Goal: Task Accomplishment & Management: Complete application form

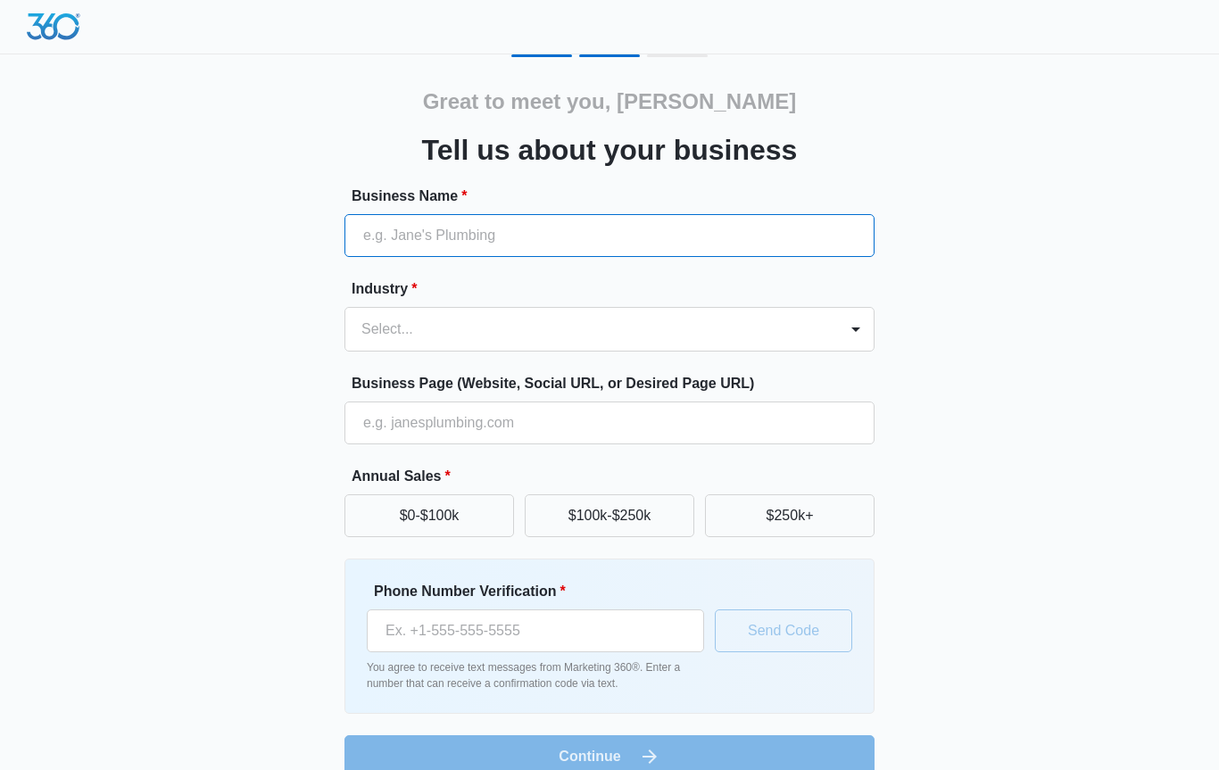
click at [439, 235] on input "Business Name *" at bounding box center [609, 235] width 530 height 43
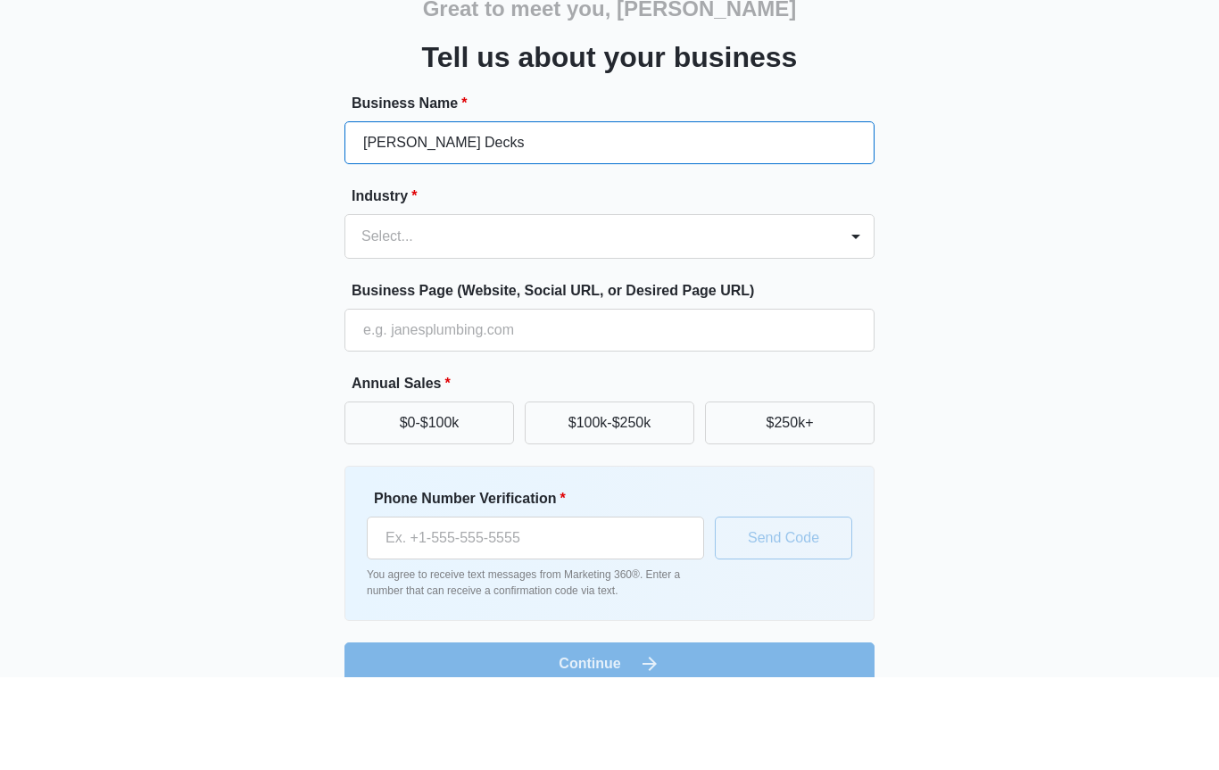
type input "[PERSON_NAME] Decks"
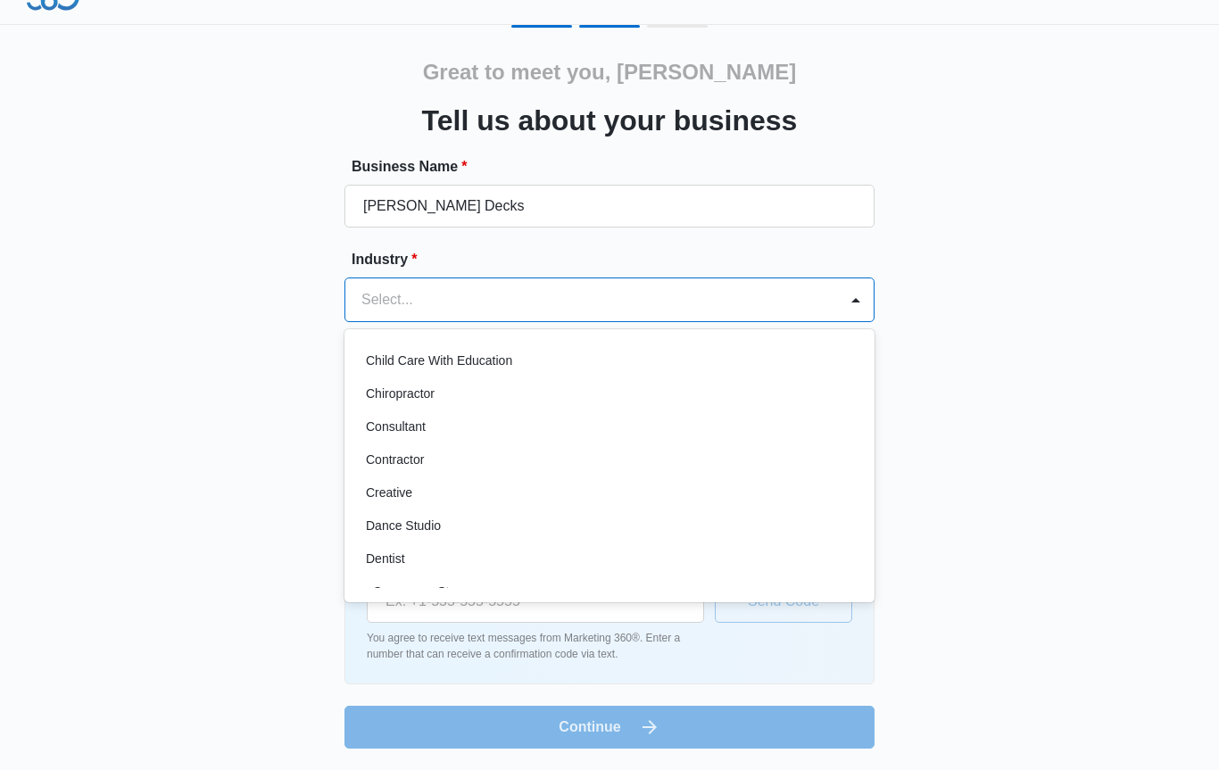
scroll to position [205, 0]
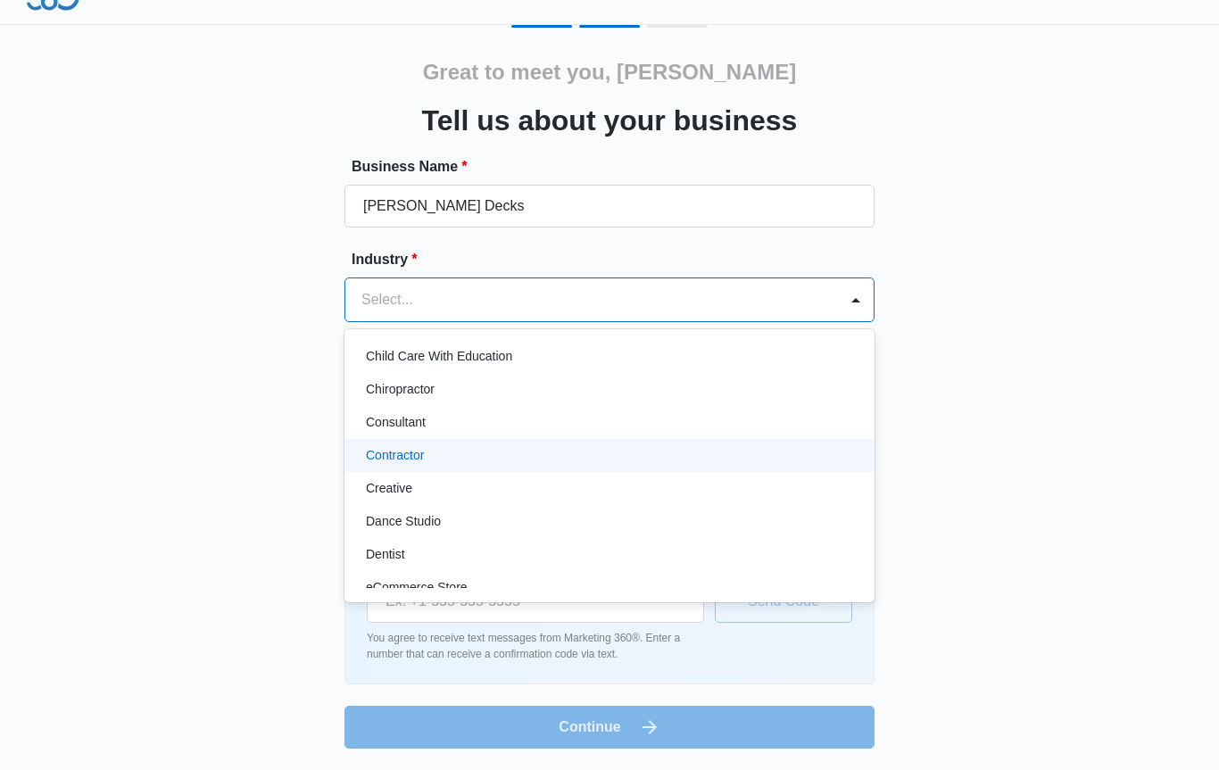
click at [410, 460] on p "Contractor" at bounding box center [395, 455] width 58 height 19
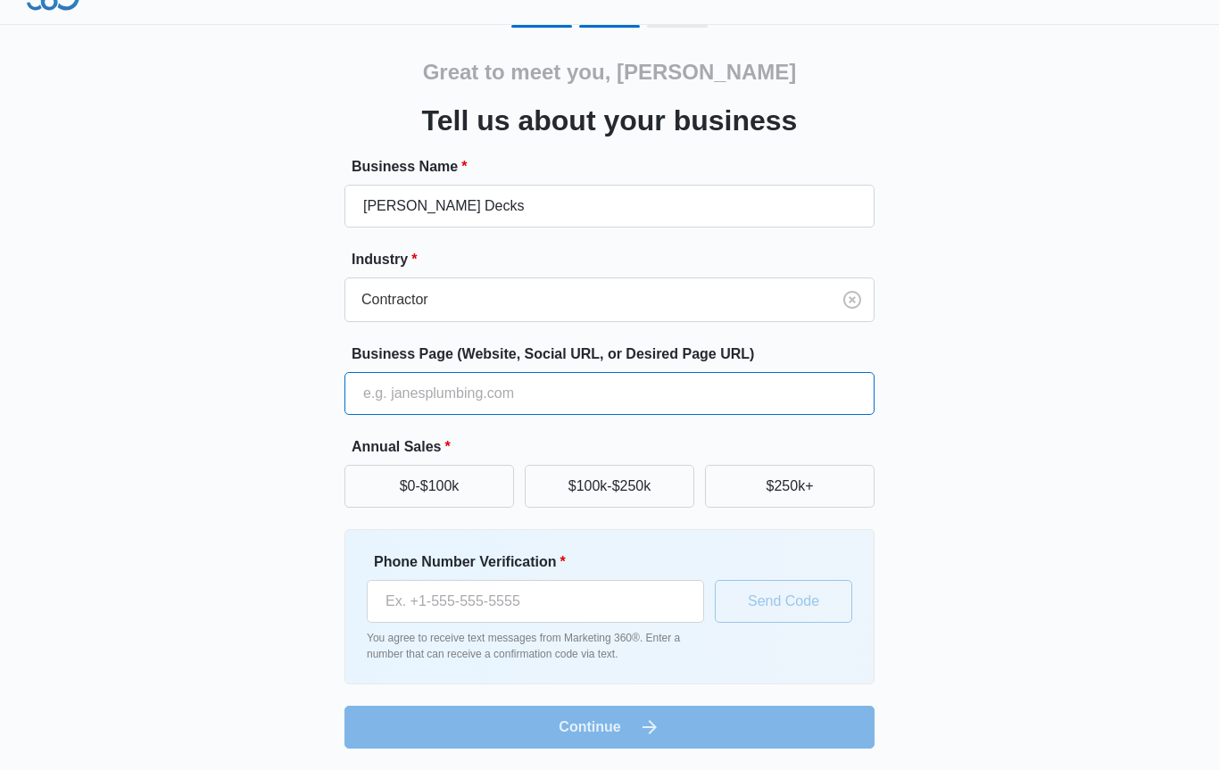
click at [518, 392] on input "Business Page (Website, Social URL, or Desired Page URL)" at bounding box center [609, 393] width 530 height 43
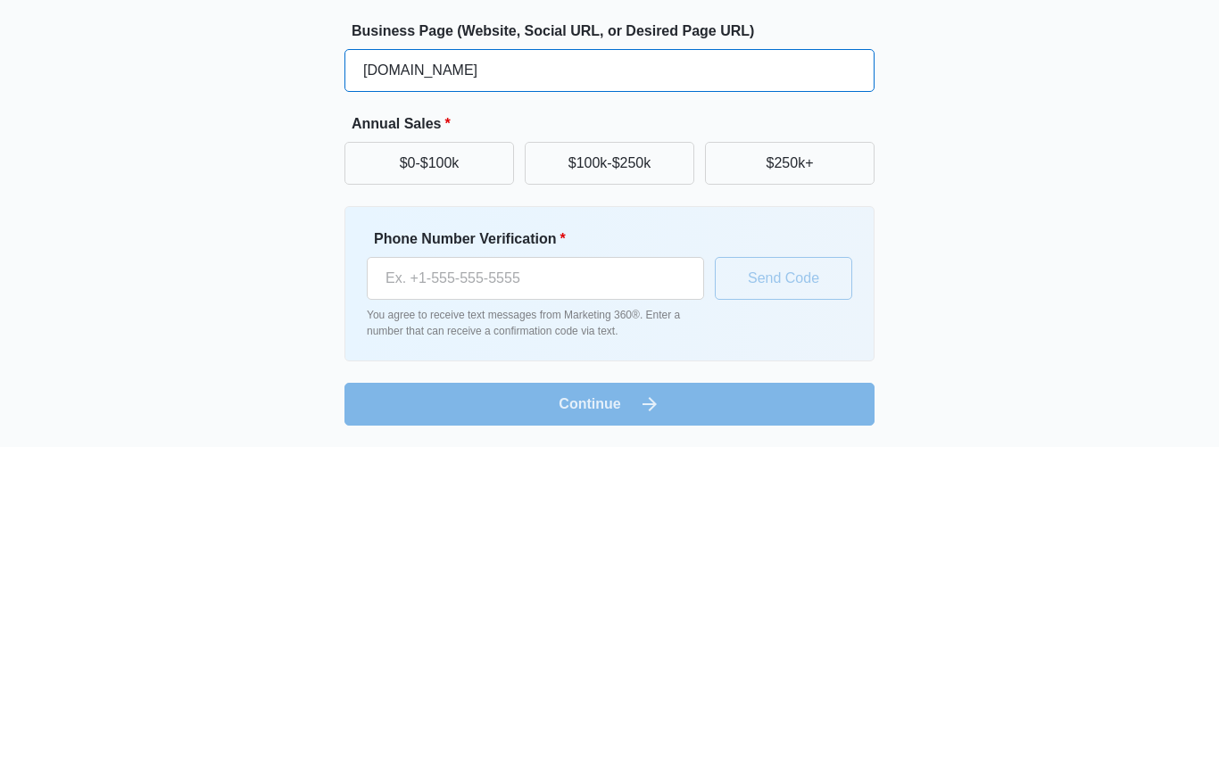
type input "www.quigleydecks.com"
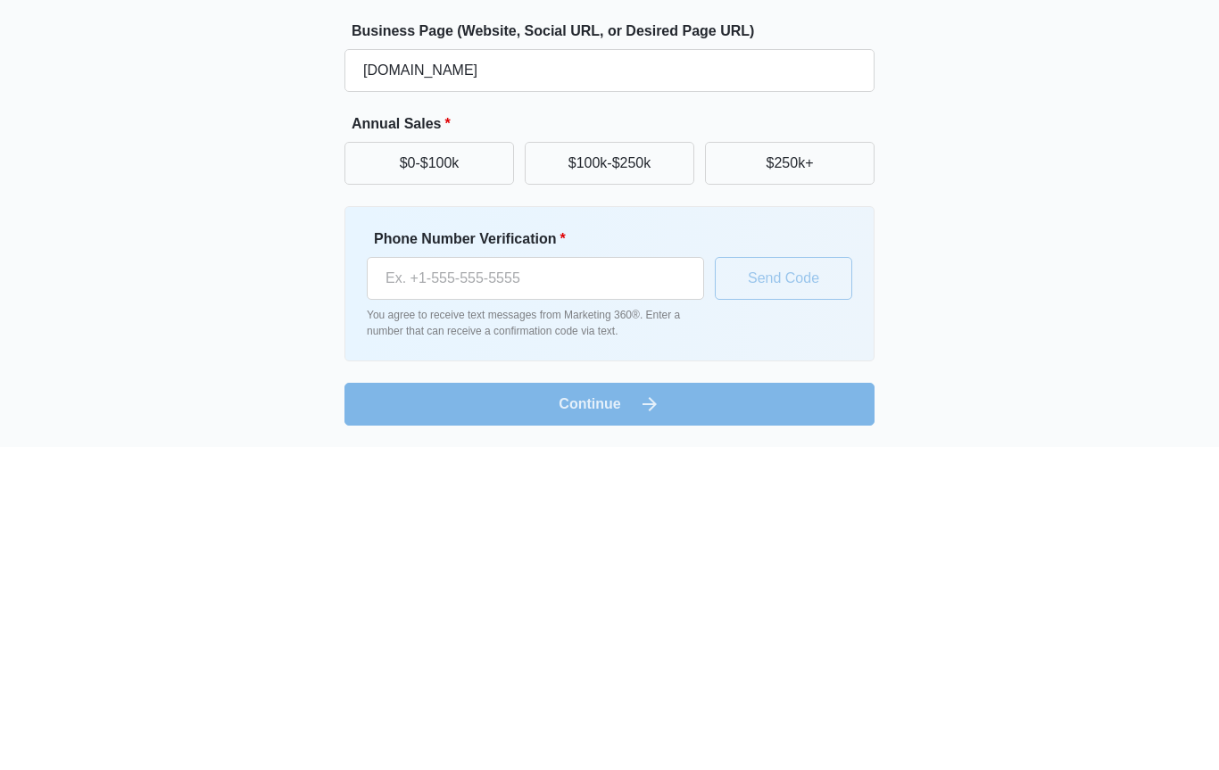
click at [799, 465] on button "$250k+" at bounding box center [790, 486] width 170 height 43
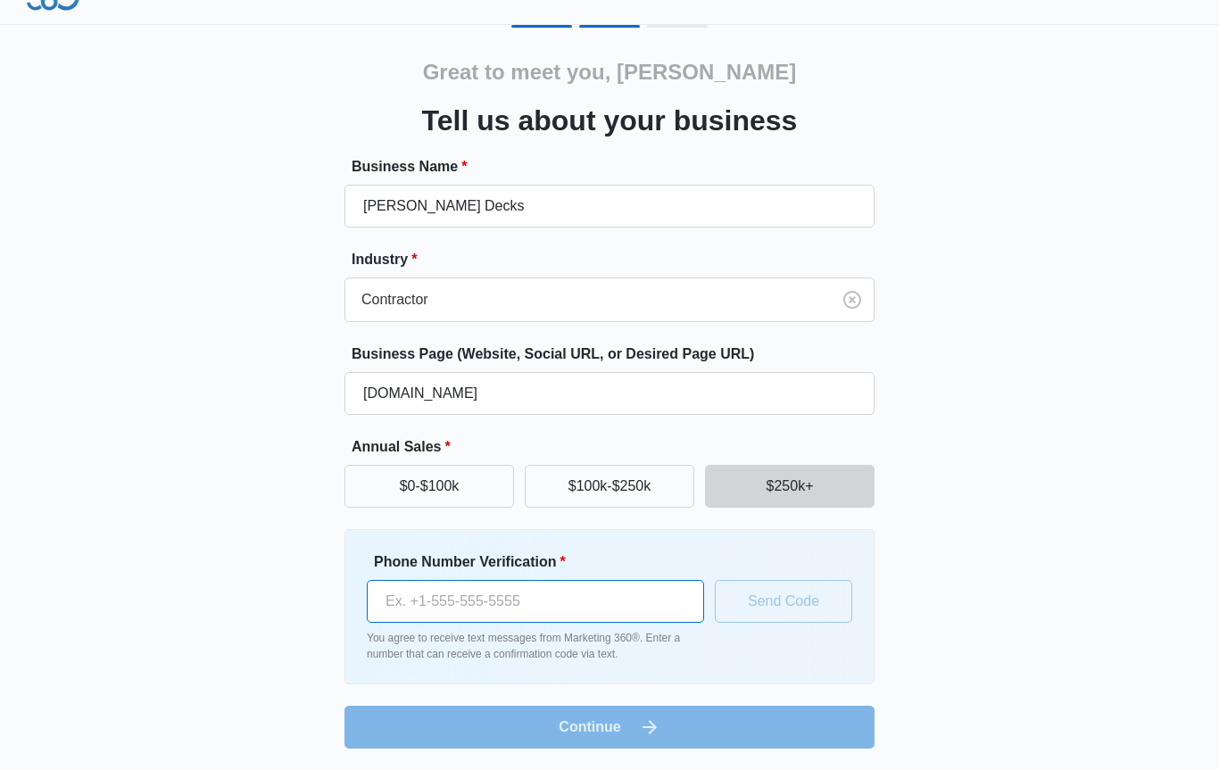
click at [494, 601] on input "Phone Number Verification *" at bounding box center [535, 601] width 337 height 43
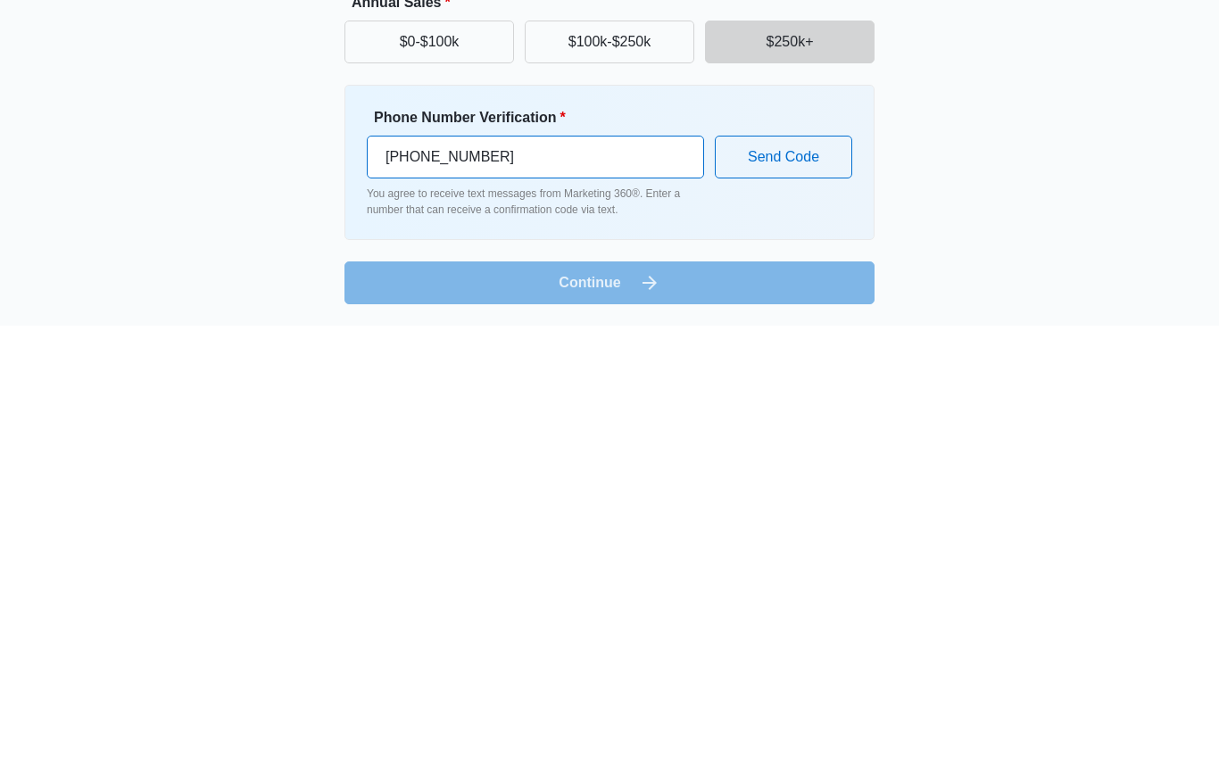
type input "(608) 577-4277"
click at [793, 580] on button "Send Code" at bounding box center [783, 601] width 137 height 43
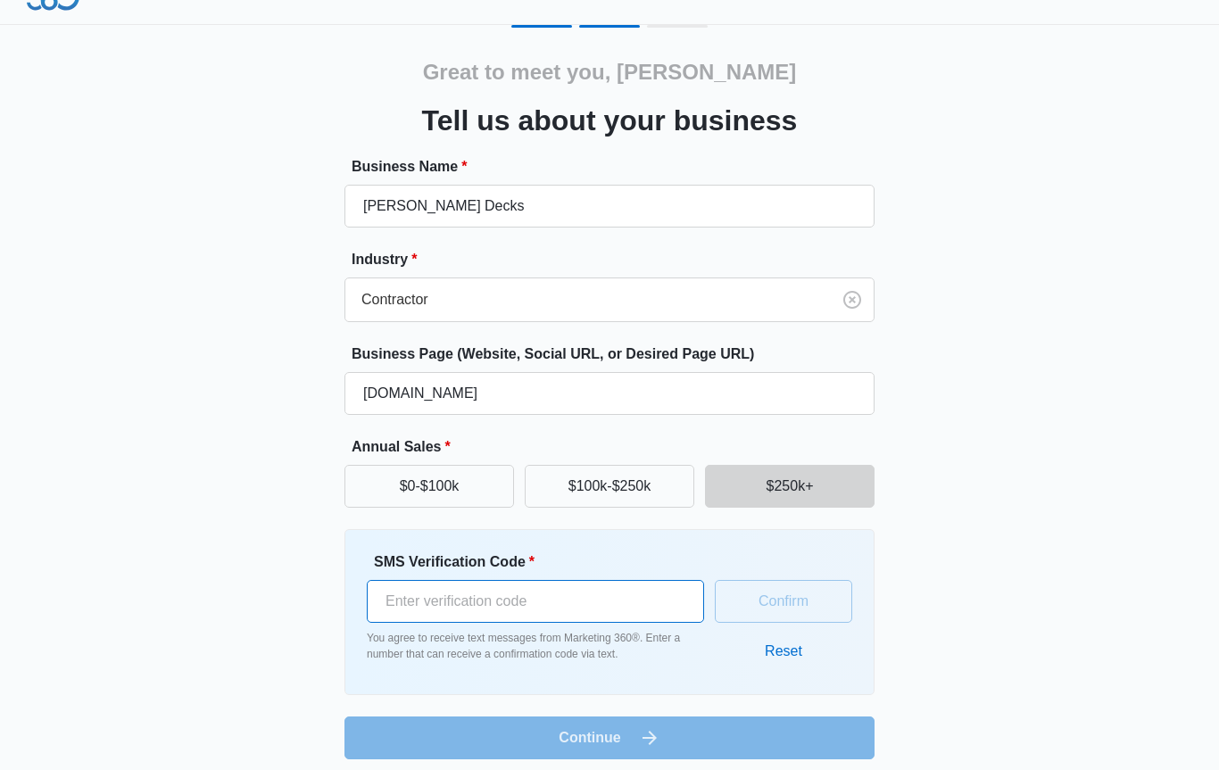
click at [499, 599] on input "SMS Verification Code *" at bounding box center [535, 601] width 337 height 43
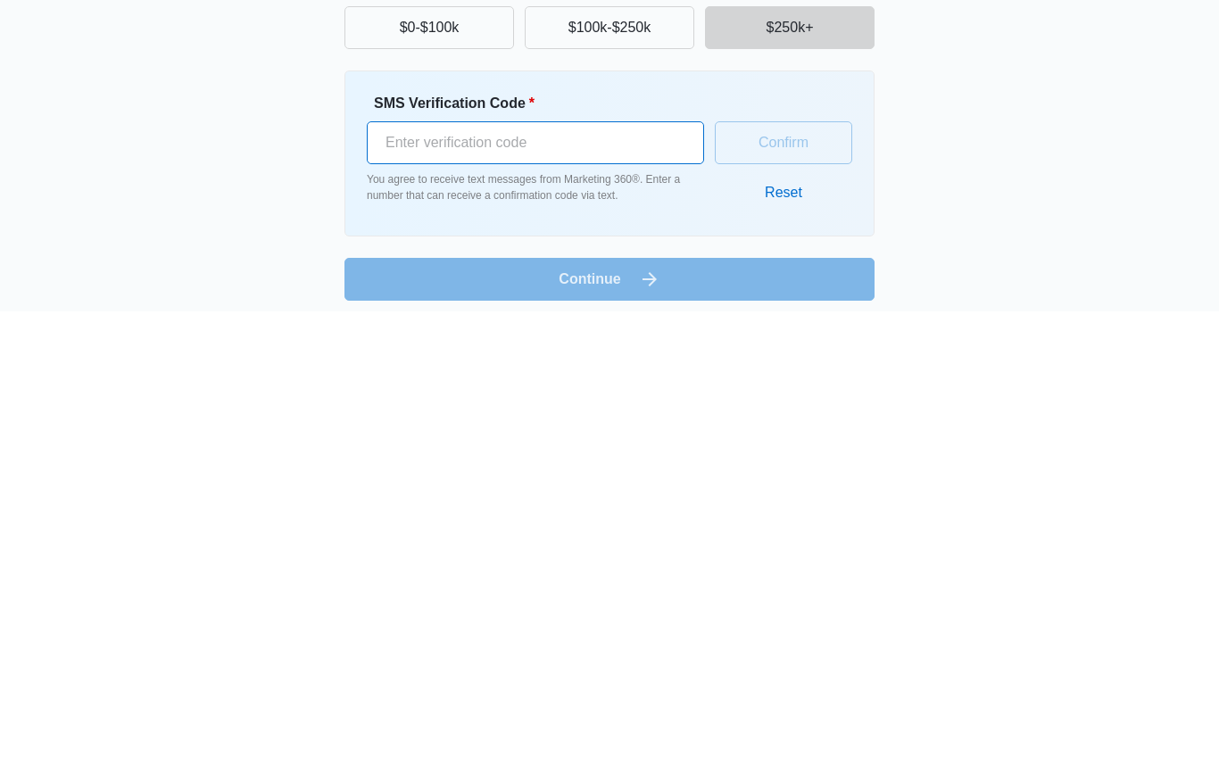
click at [451, 580] on input "SMS Verification Code *" at bounding box center [535, 601] width 337 height 43
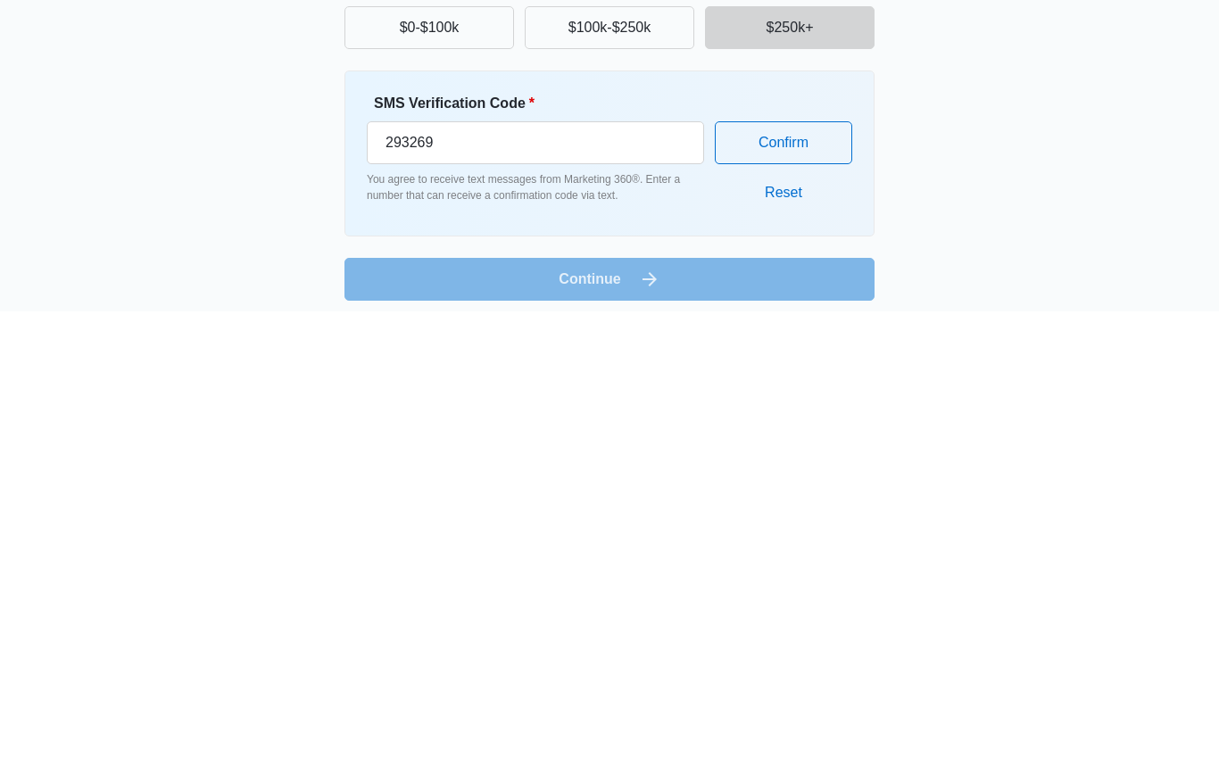
scroll to position [40, 0]
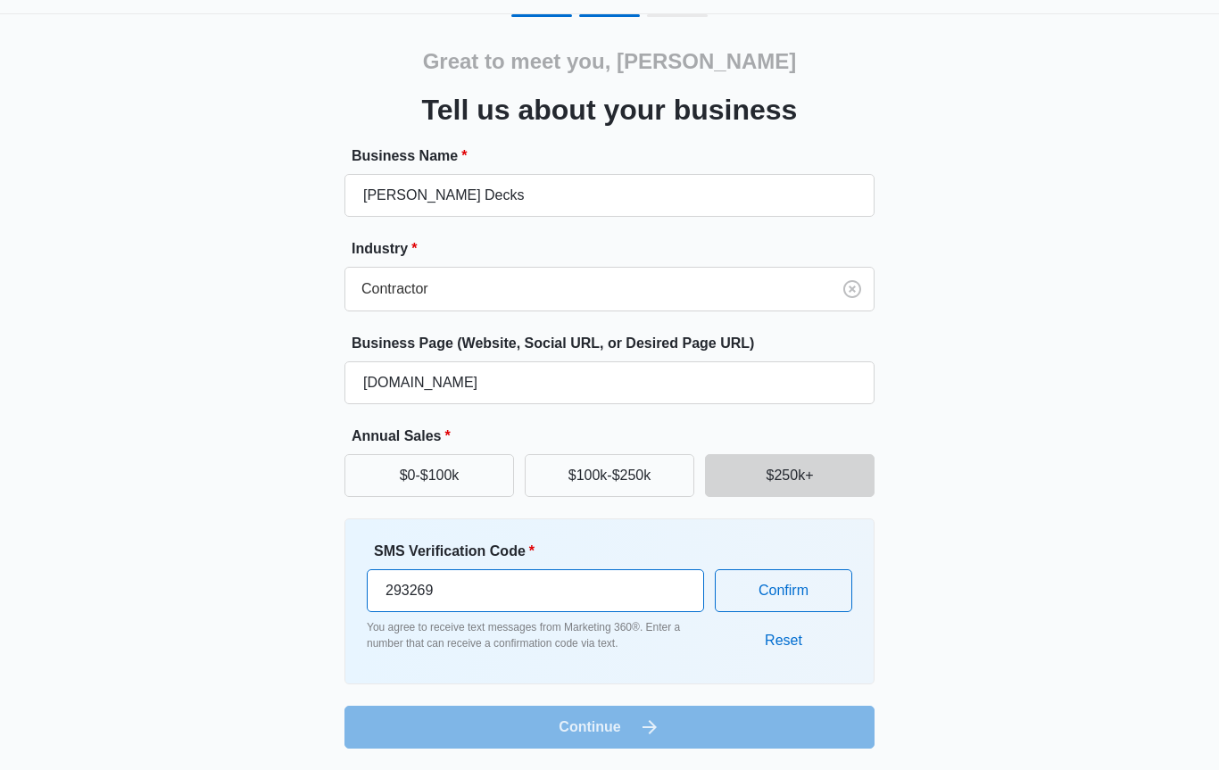
type input "293269"
click at [786, 587] on button "Confirm" at bounding box center [783, 590] width 137 height 43
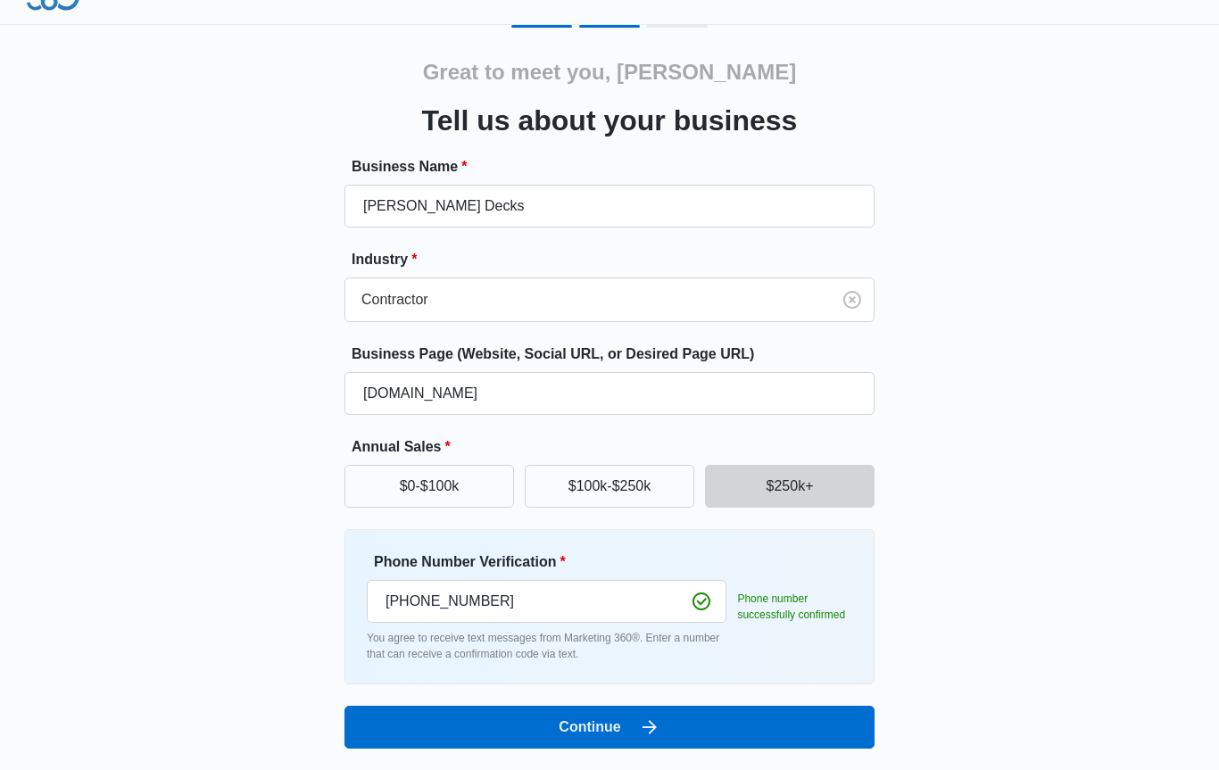
scroll to position [29, 0]
click at [597, 722] on button "Continue" at bounding box center [609, 727] width 530 height 43
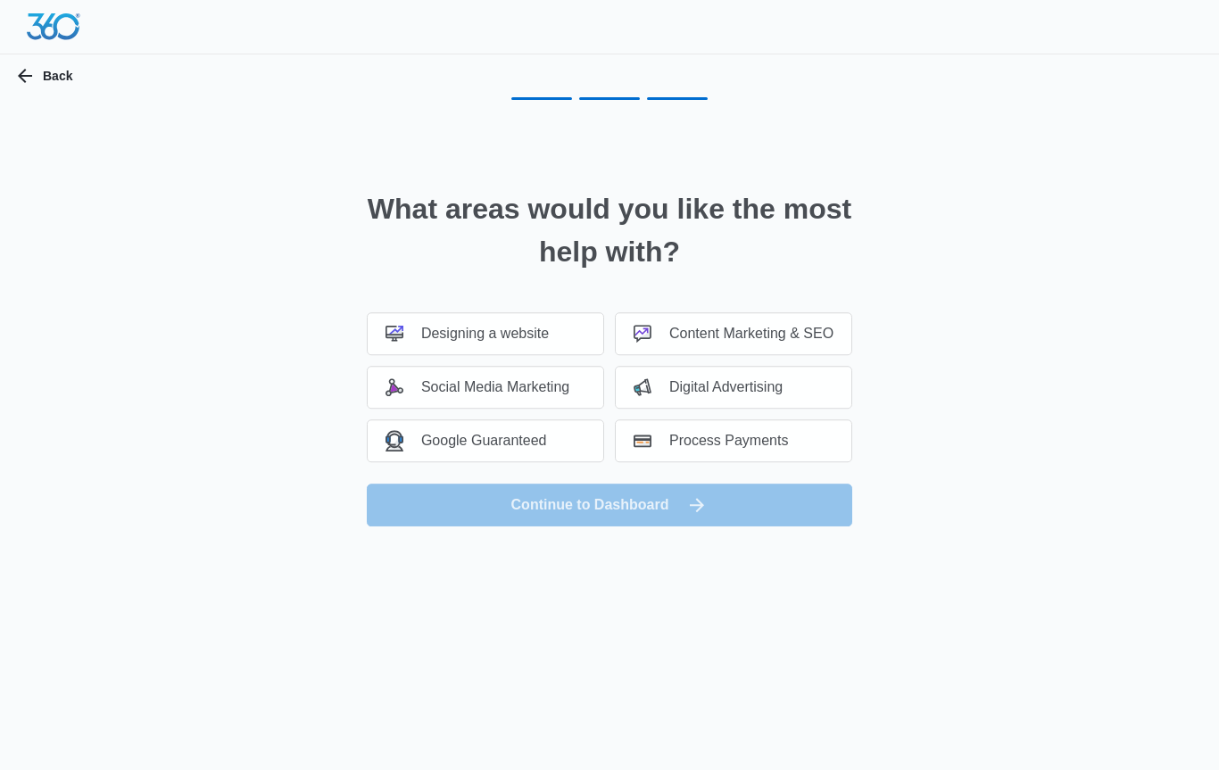
scroll to position [0, 0]
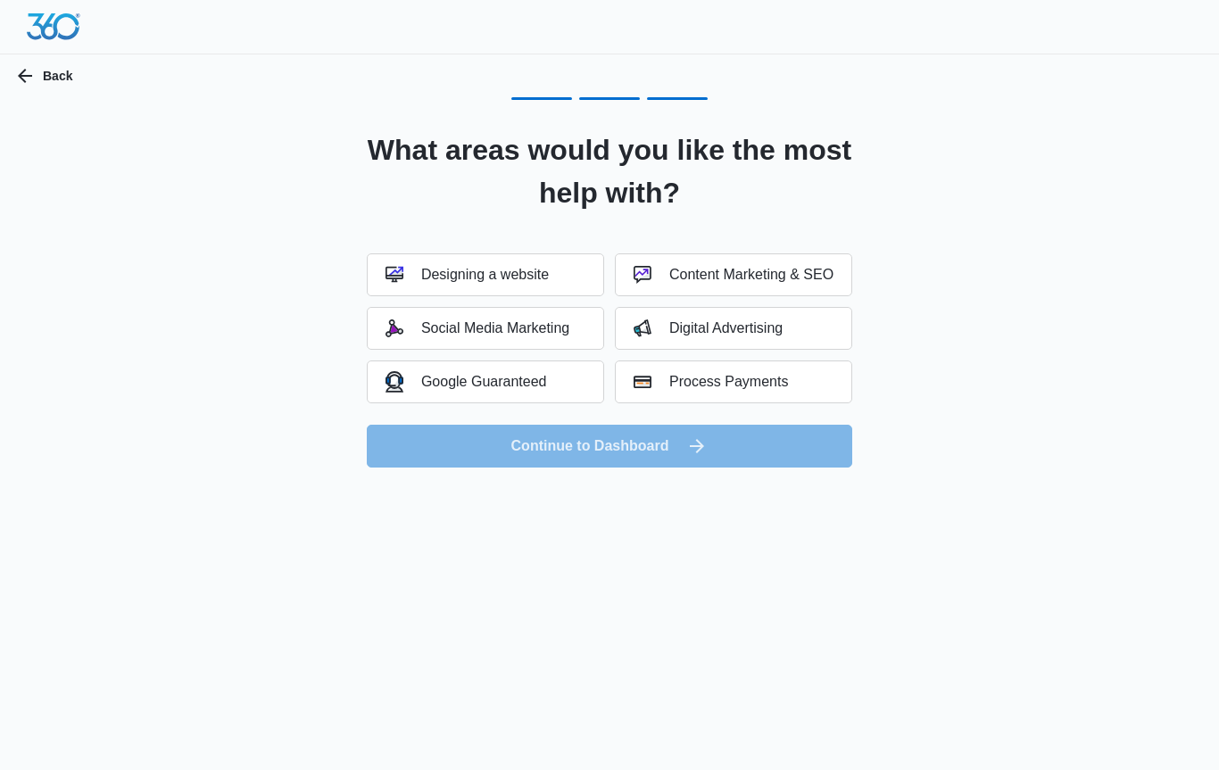
click at [494, 382] on div "Google Guaranteed" at bounding box center [466, 381] width 162 height 21
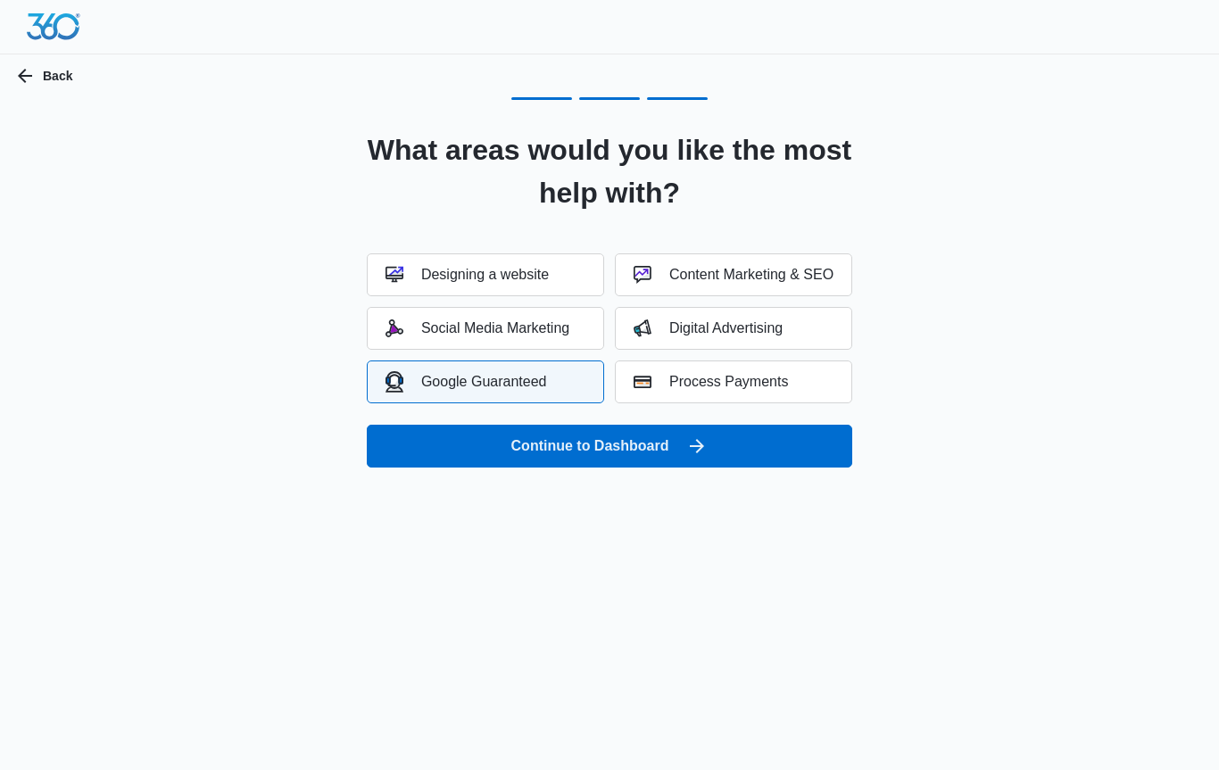
click at [733, 273] on div "Content Marketing & SEO" at bounding box center [734, 275] width 200 height 18
click at [655, 448] on button "Continue to Dashboard" at bounding box center [609, 446] width 485 height 43
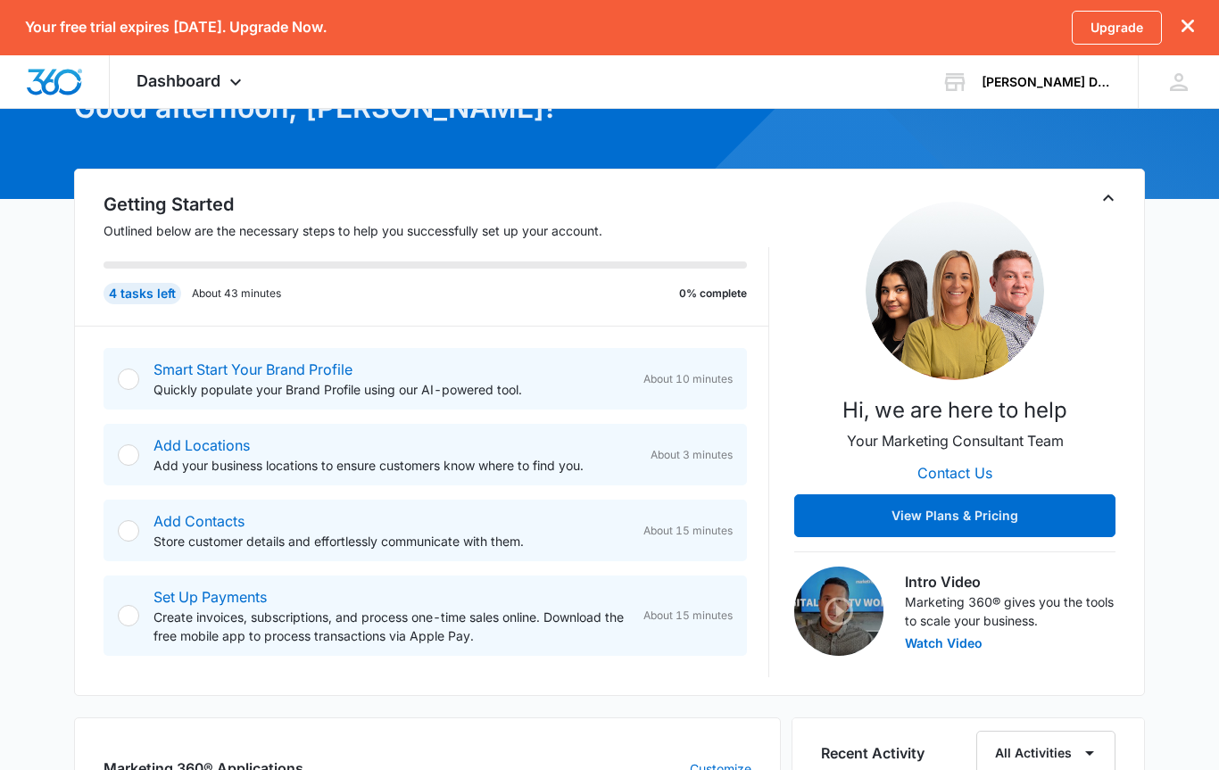
scroll to position [180, 0]
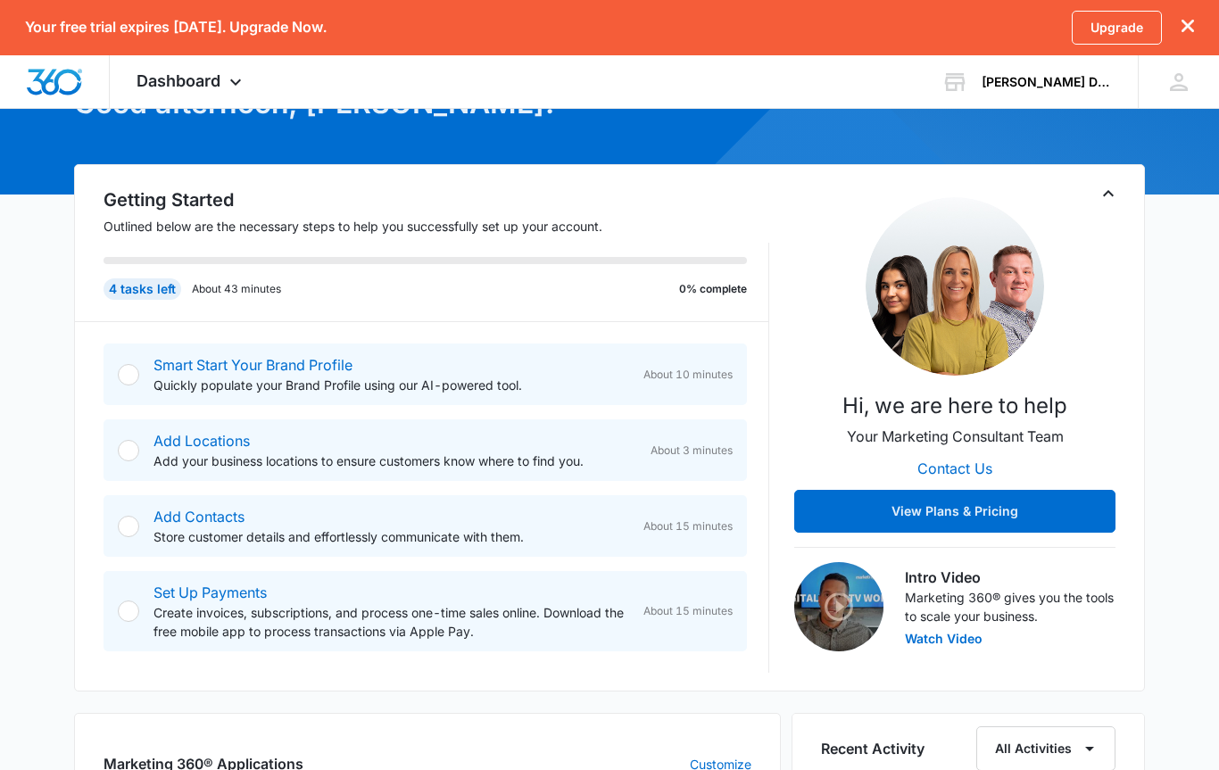
click at [990, 509] on button "View Plans & Pricing" at bounding box center [954, 511] width 321 height 43
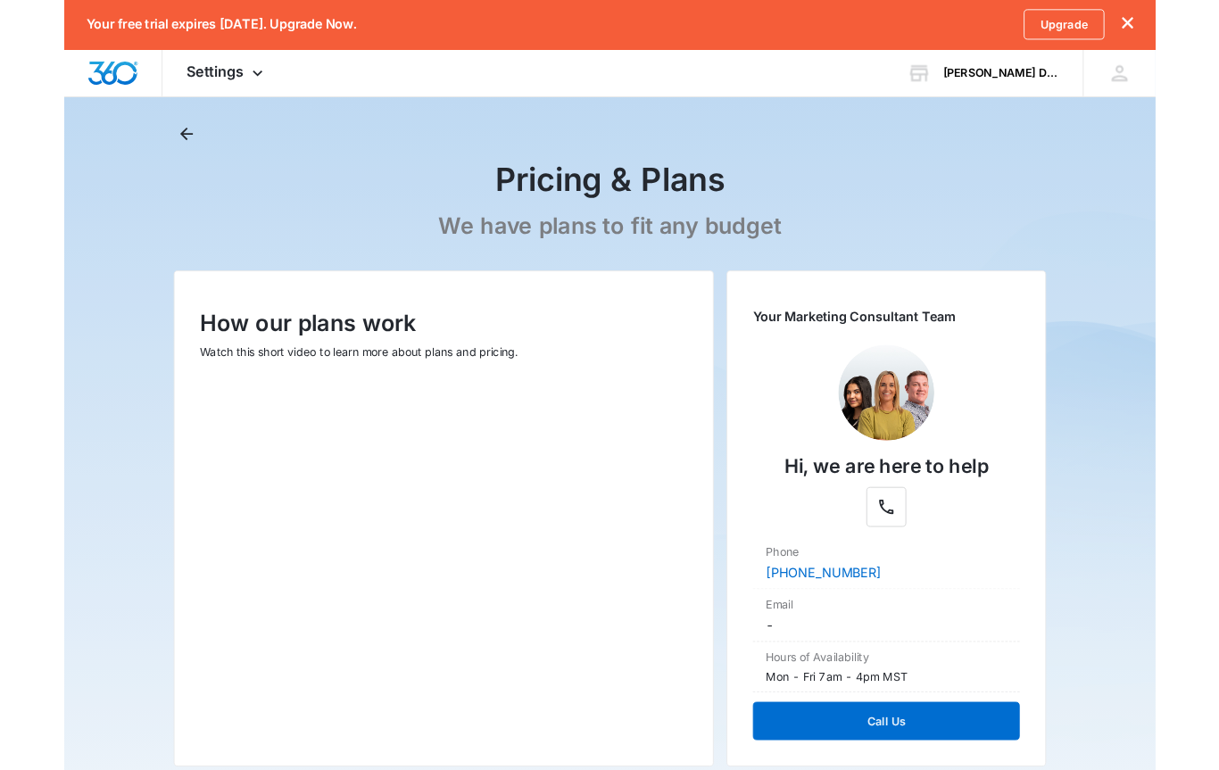
scroll to position [263, 0]
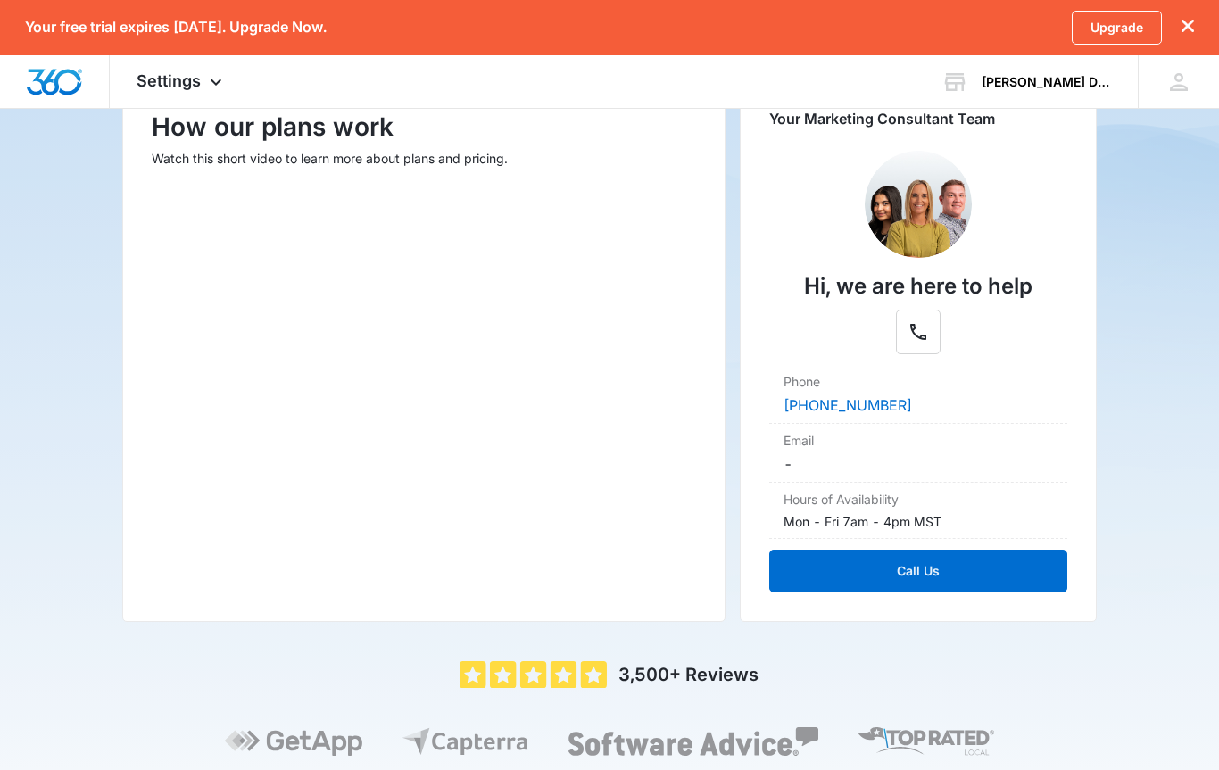
scroll to position [273, 0]
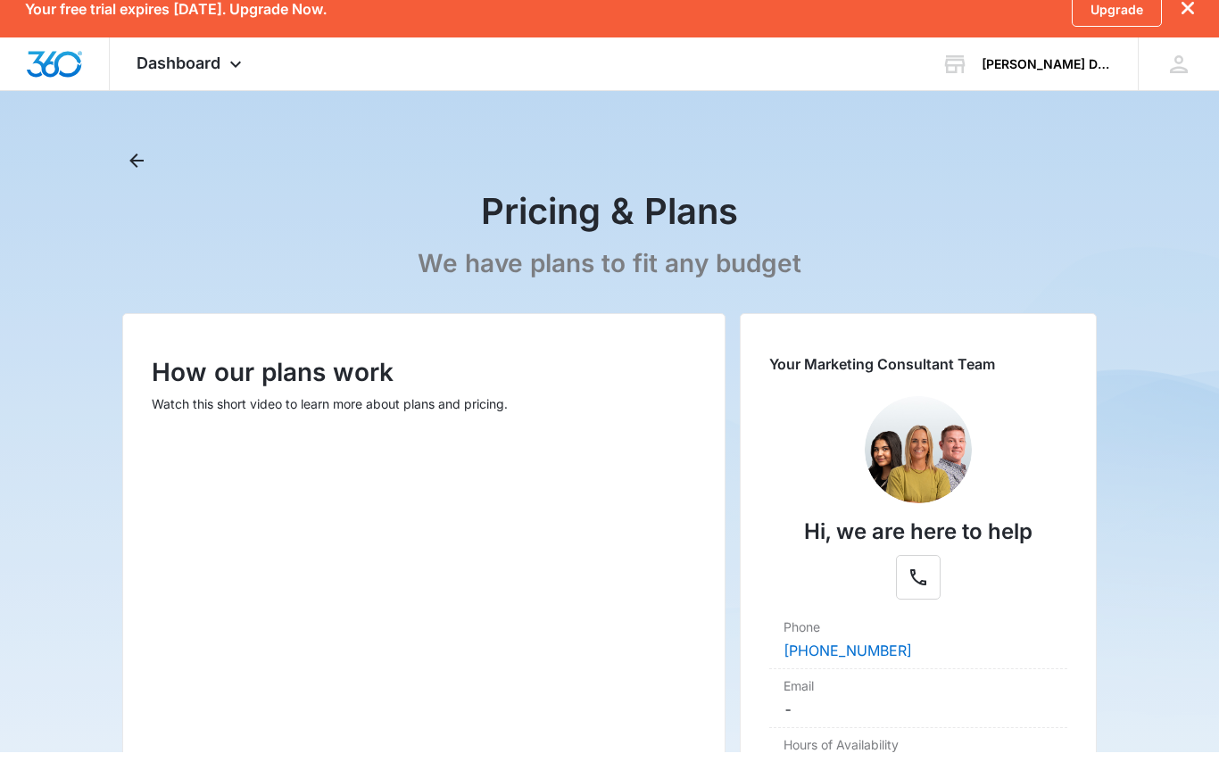
scroll to position [18, 0]
